Goal: Task Accomplishment & Management: Manage account settings

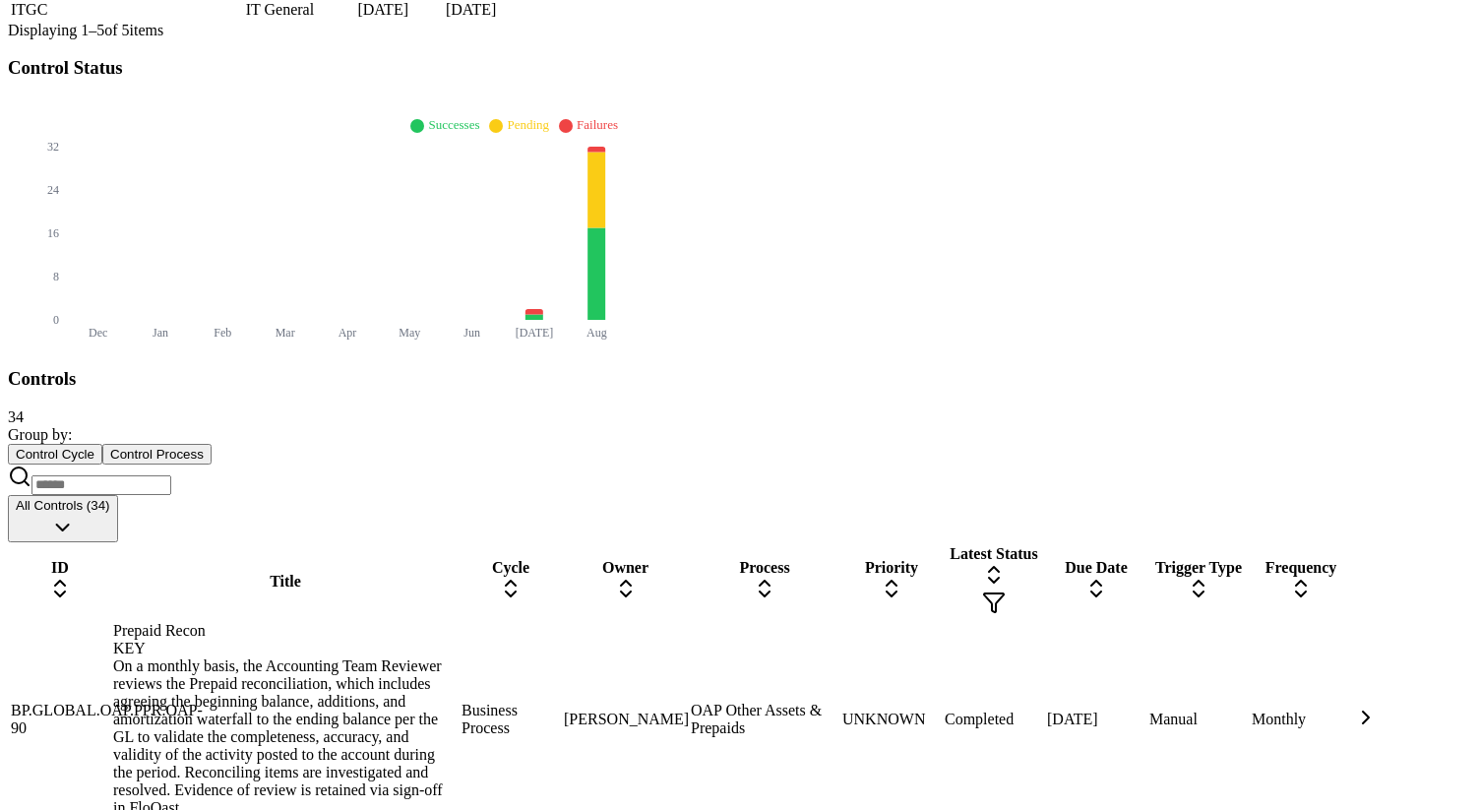
scroll to position [582, 0]
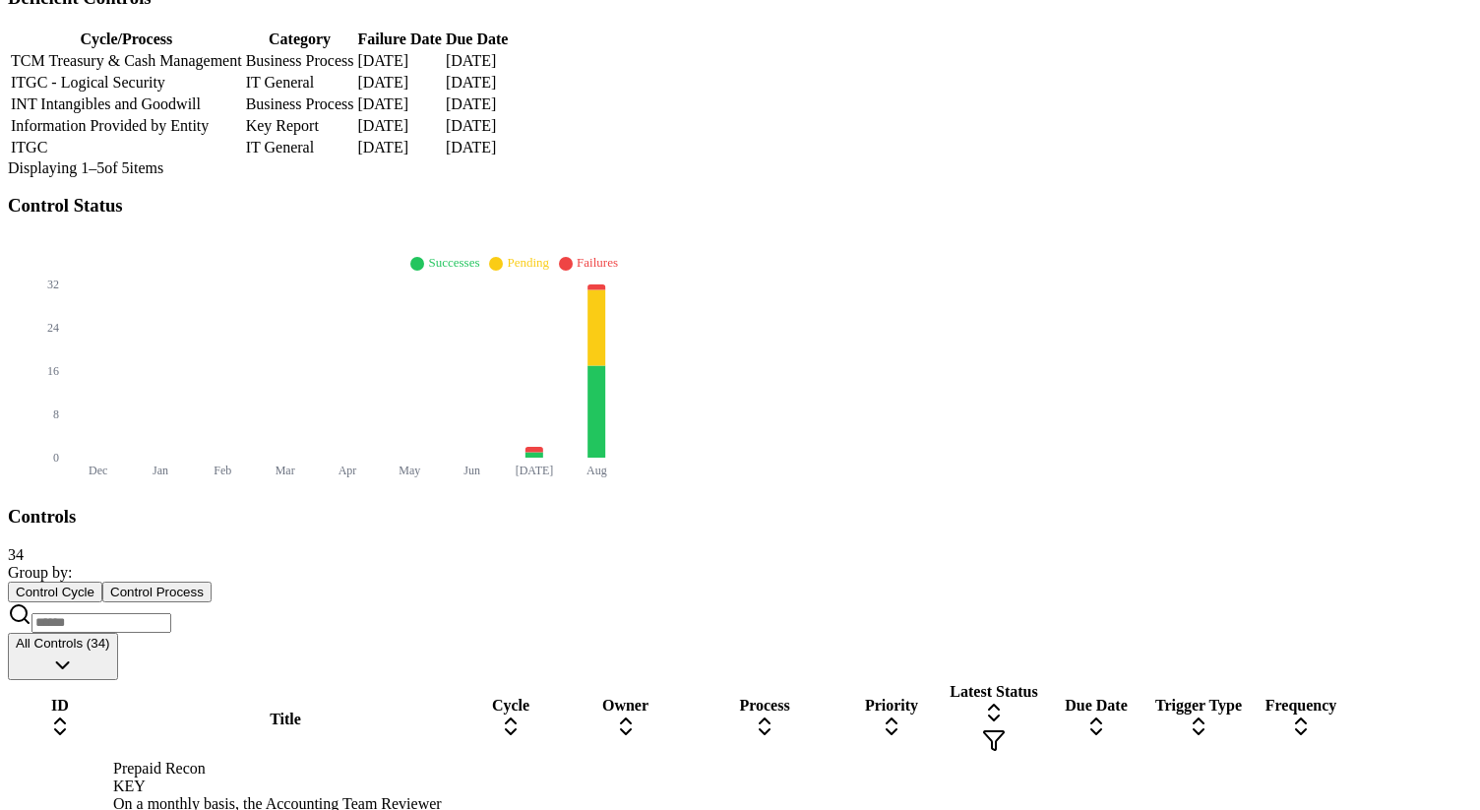
click at [1006, 701] on icon at bounding box center [994, 713] width 24 height 24
click at [1000, 709] on icon at bounding box center [994, 712] width 12 height 6
click at [1006, 701] on icon at bounding box center [994, 713] width 24 height 24
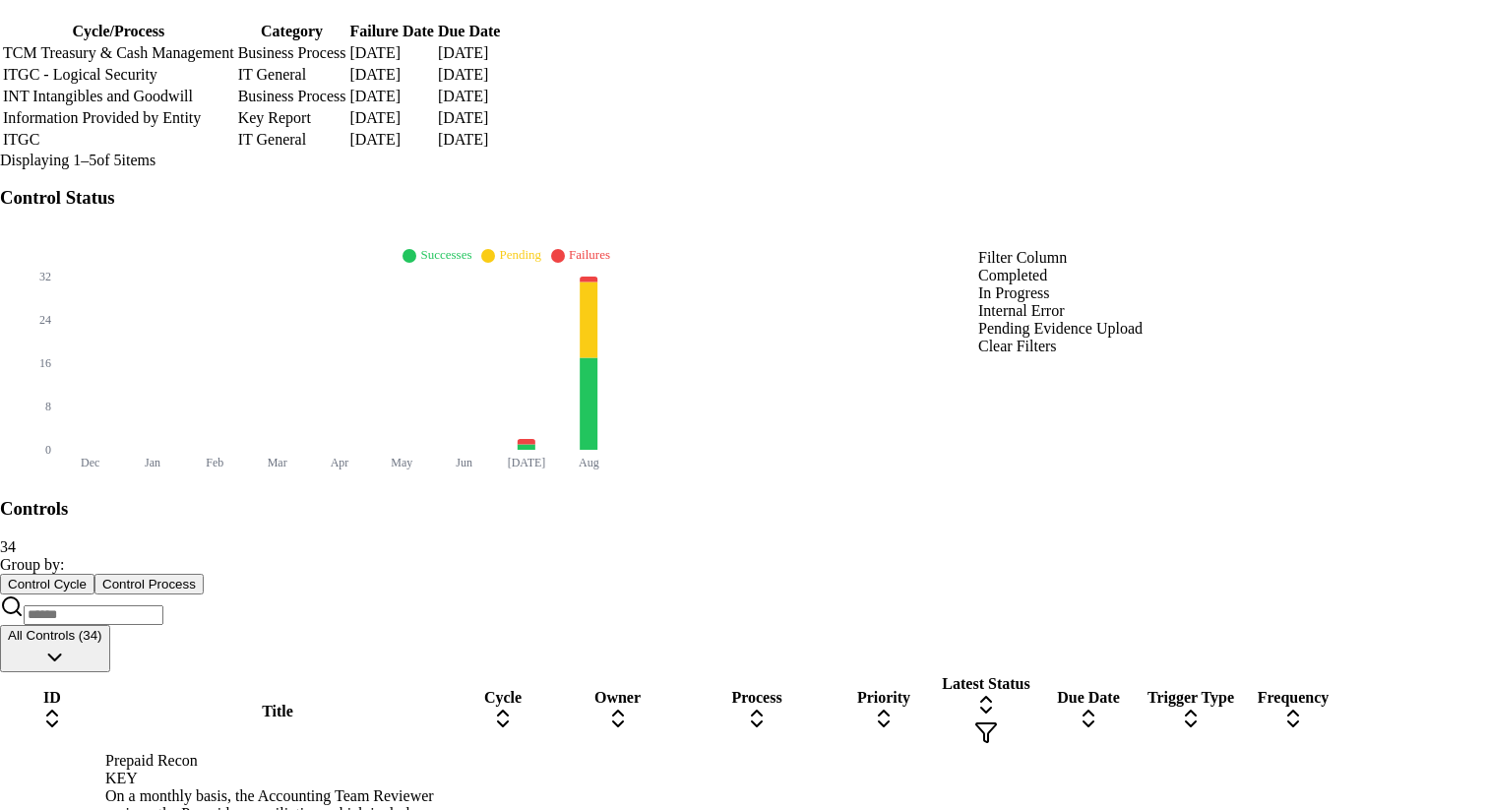
click at [1036, 284] on div "Completed" at bounding box center [1060, 276] width 164 height 18
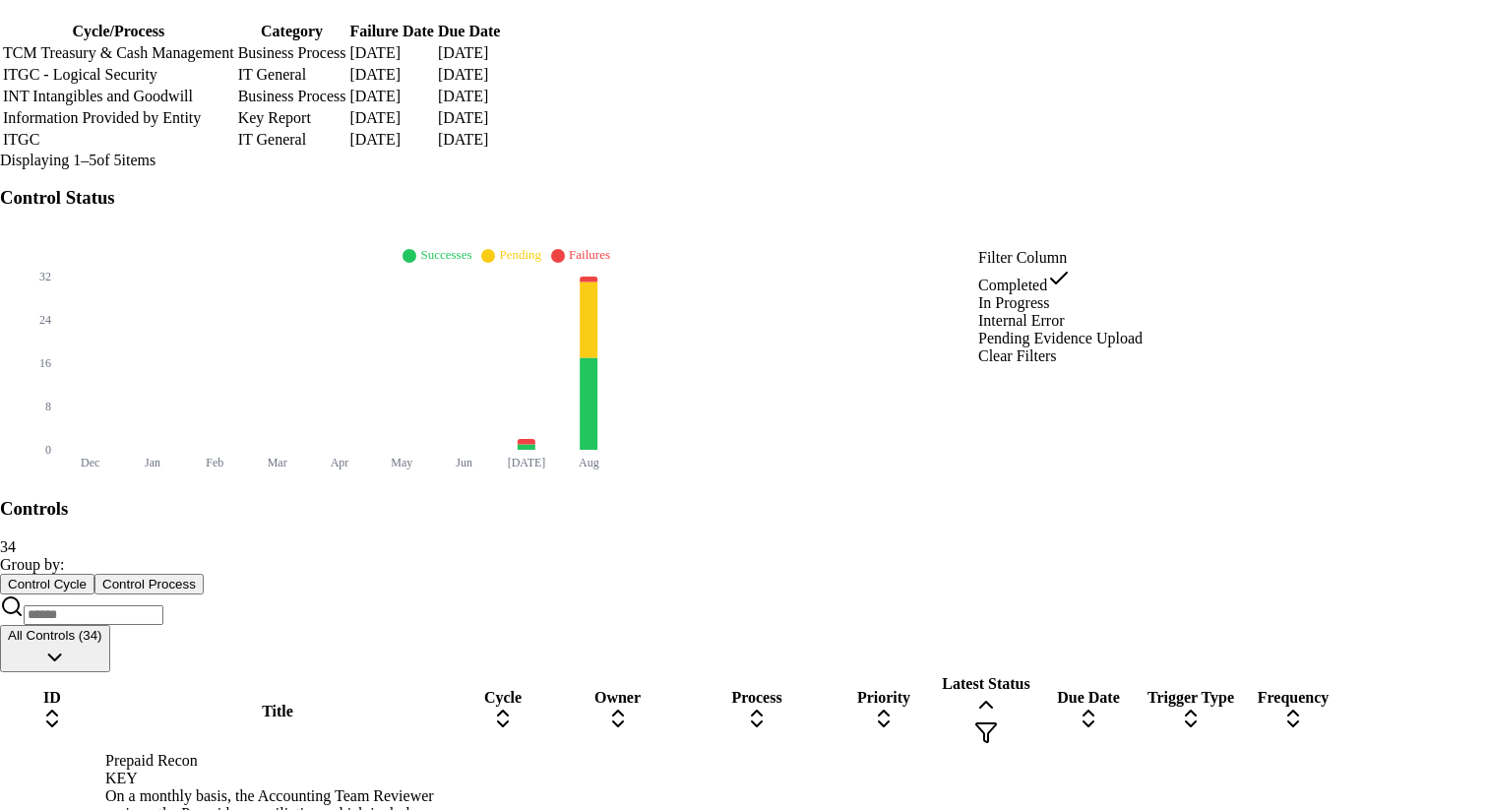
click at [1042, 365] on div "Clear Filters" at bounding box center [1060, 356] width 164 height 18
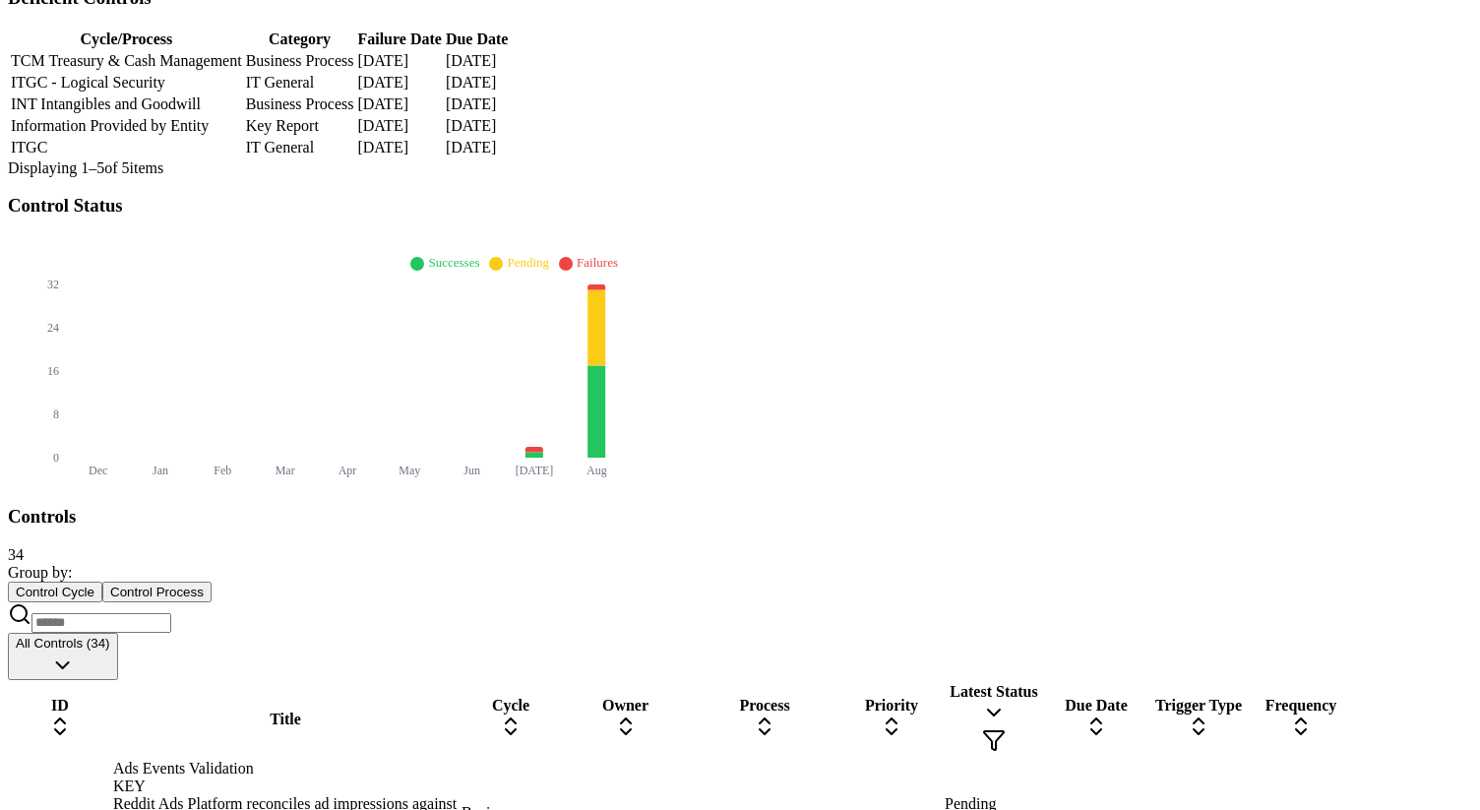
click at [1006, 701] on icon at bounding box center [994, 713] width 24 height 24
click at [1043, 683] on div "Latest Status" at bounding box center [994, 719] width 98 height 73
